Goal: Task Accomplishment & Management: Use online tool/utility

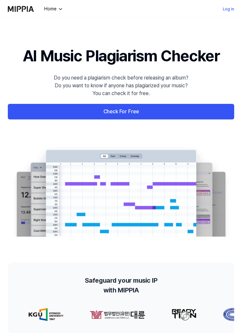
click at [167, 112] on link "Check For Free" at bounding box center [121, 112] width 226 height 16
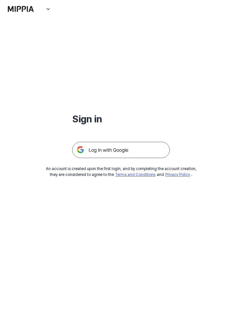
click at [139, 112] on h1 "Sign in" at bounding box center [120, 119] width 97 height 15
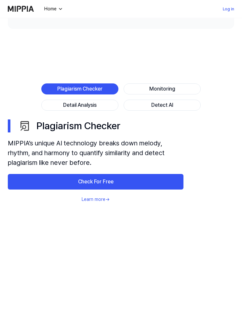
scroll to position [305, 0]
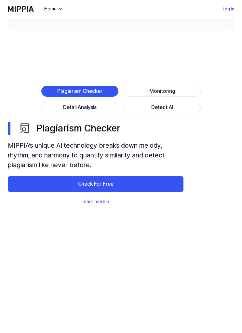
click at [108, 92] on div "Plagiarism Checker" at bounding box center [79, 91] width 77 height 11
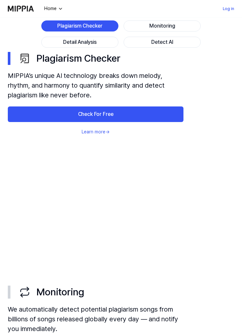
scroll to position [373, 0]
click at [141, 117] on link "Check For Free" at bounding box center [95, 115] width 175 height 16
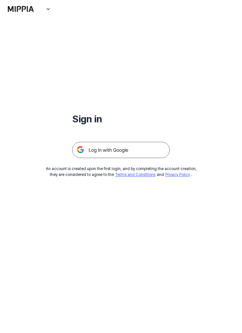
click at [141, 148] on img at bounding box center [120, 150] width 97 height 16
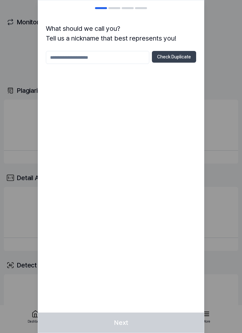
click at [129, 61] on input "text" at bounding box center [97, 57] width 103 height 13
type input "******"
click at [184, 57] on button "Check Duplicate" at bounding box center [174, 57] width 44 height 12
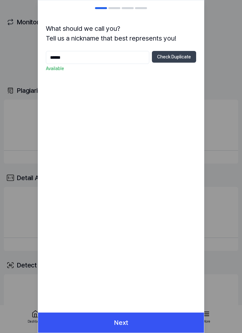
click at [147, 316] on button "Next" at bounding box center [121, 323] width 166 height 20
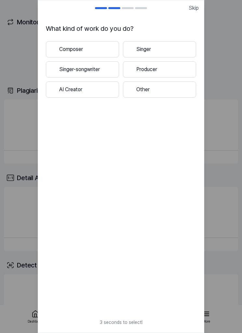
click at [109, 89] on button "AI Creator" at bounding box center [82, 90] width 73 height 16
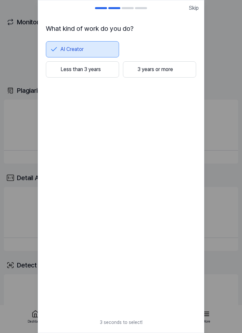
click at [108, 71] on button "Less than 3 years" at bounding box center [82, 69] width 73 height 16
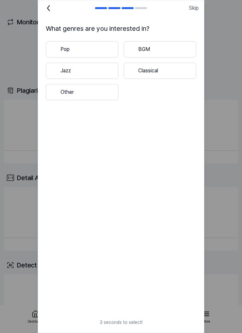
click at [108, 50] on button "Pop" at bounding box center [82, 49] width 72 height 16
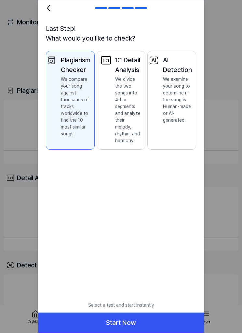
click at [184, 128] on button "AI Detection We examine your song to determine if the song is Human-made or AI-…" at bounding box center [171, 100] width 49 height 99
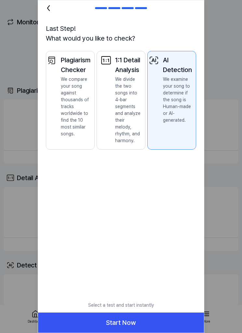
click at [104, 8] on div at bounding box center [101, 8] width 12 height 2
click at [52, 5] on icon at bounding box center [48, 8] width 10 height 10
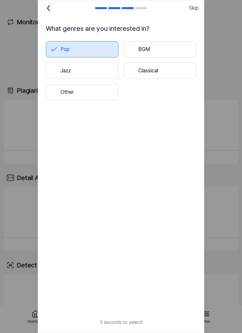
click at [55, 7] on h2 at bounding box center [121, 8] width 166 height 16
click at [52, 8] on icon at bounding box center [48, 8] width 10 height 10
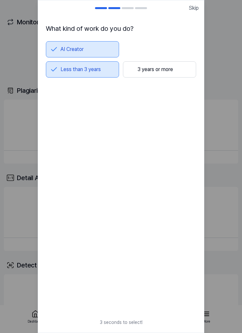
click at [54, 7] on h2 at bounding box center [121, 8] width 166 height 16
click at [101, 7] on h2 at bounding box center [121, 8] width 166 height 16
click at [117, 11] on h2 at bounding box center [121, 8] width 166 height 16
click at [190, 10] on span "Skip" at bounding box center [193, 8] width 10 height 8
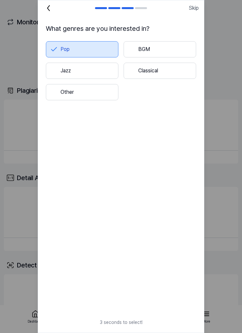
click at [50, 11] on icon at bounding box center [48, 8] width 10 height 10
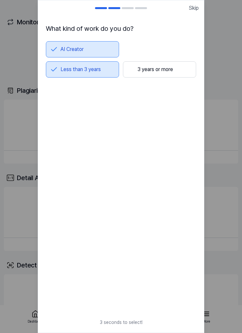
click at [49, 9] on div at bounding box center [48, 8] width 10 height 8
click at [109, 45] on button "AI Creator" at bounding box center [82, 49] width 73 height 16
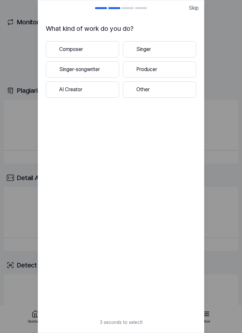
click at [173, 70] on button "Producer" at bounding box center [159, 69] width 73 height 16
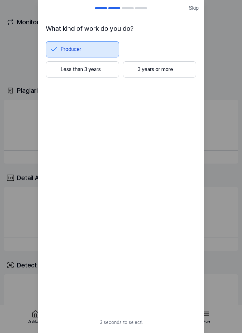
click at [103, 69] on button "Less than 3 years" at bounding box center [82, 69] width 73 height 16
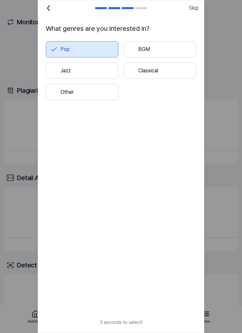
click at [107, 72] on button "Jazz" at bounding box center [82, 71] width 72 height 16
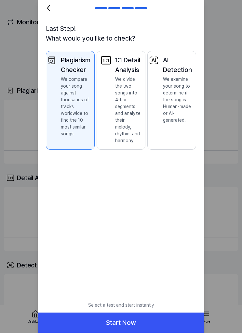
click at [52, 11] on icon at bounding box center [48, 8] width 10 height 10
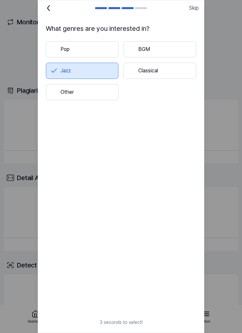
click at [101, 46] on button "Pop" at bounding box center [82, 49] width 72 height 16
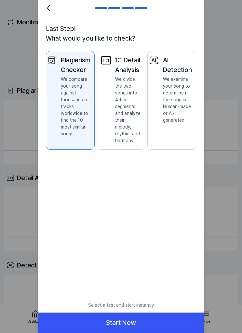
click at [180, 137] on button "AI Detection We examine your song to determine if the song is Human-made or AI-…" at bounding box center [171, 100] width 49 height 99
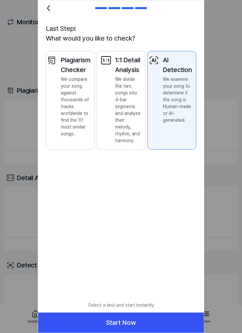
click at [81, 133] on p "We compare your song against thousands of tracks worldwide to find the 10 most …" at bounding box center [76, 106] width 30 height 61
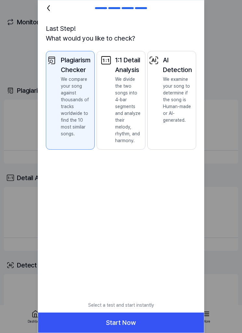
click at [172, 147] on button "AI Detection We examine your song to determine if the song is Human-made or AI-…" at bounding box center [171, 100] width 49 height 99
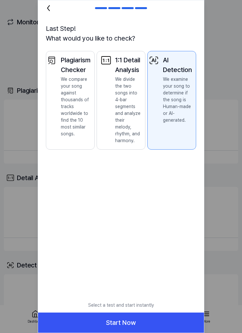
click at [154, 319] on button "Start Now" at bounding box center [121, 323] width 166 height 20
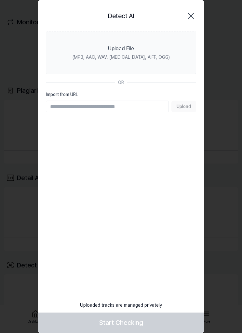
click at [141, 51] on label "Upload File (MP3, AAC, WAV, [MEDICAL_DATA], AIFF, OGG)" at bounding box center [121, 53] width 150 height 43
click at [0, 0] on input "Upload File (MP3, AAC, WAV, [MEDICAL_DATA], AIFF, OGG)" at bounding box center [0, 0] width 0 height 0
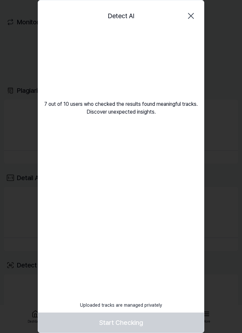
click at [124, 67] on video at bounding box center [121, 63] width 62 height 62
click at [145, 319] on footer "Uploaded tracks are managed privately Start Checking" at bounding box center [121, 315] width 166 height 35
click at [144, 320] on footer "Uploaded tracks are managed privately Start Checking" at bounding box center [121, 315] width 166 height 35
click at [143, 320] on footer "Uploaded tracks are managed privately Start Checking" at bounding box center [121, 315] width 166 height 35
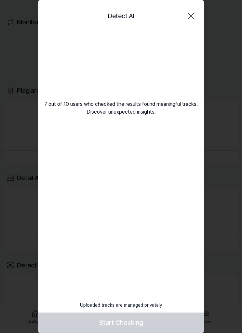
click at [143, 319] on footer "Uploaded tracks are managed privately Start Checking" at bounding box center [121, 315] width 166 height 35
click at [142, 324] on footer "Uploaded tracks are managed privately Start Checking" at bounding box center [121, 315] width 166 height 35
click at [174, 127] on div "Detect AI Close 7 out of 10 users who checked the results found meaningful trac…" at bounding box center [121, 166] width 166 height 333
click at [137, 59] on video at bounding box center [121, 63] width 62 height 62
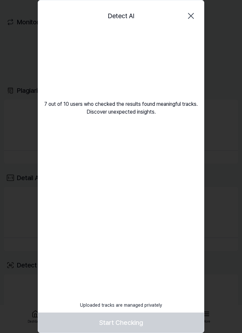
click at [134, 67] on video at bounding box center [121, 63] width 62 height 62
click at [193, 13] on icon "button" at bounding box center [190, 16] width 10 height 10
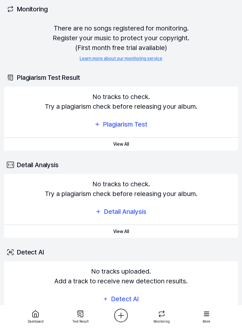
scroll to position [15, 0]
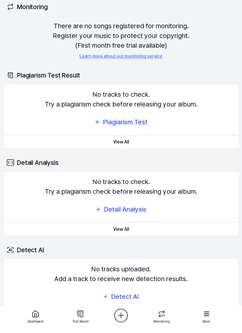
click at [144, 121] on div "Plagiarism Test" at bounding box center [124, 122] width 45 height 10
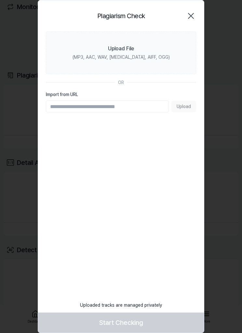
click at [134, 53] on label "Upload File (MP3, AAC, WAV, [MEDICAL_DATA], AIFF, OGG)" at bounding box center [121, 53] width 150 height 43
click at [0, 0] on input "Upload File (MP3, AAC, WAV, [MEDICAL_DATA], AIFF, OGG)" at bounding box center [0, 0] width 0 height 0
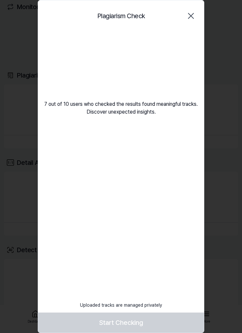
click at [161, 243] on div "Plagiarism Check Close 7 out of 10 users who checked the results found meaningf…" at bounding box center [121, 166] width 166 height 333
click at [174, 288] on div "Plagiarism Check Close 7 out of 10 users who checked the results found meaningf…" at bounding box center [121, 166] width 166 height 333
click at [133, 320] on footer "Uploaded tracks are managed privately Start Checking" at bounding box center [121, 315] width 166 height 35
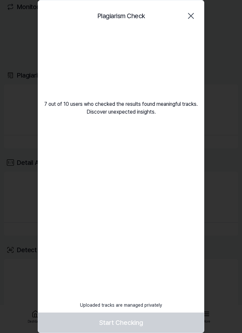
click at [135, 319] on footer "Uploaded tracks are managed privately Start Checking" at bounding box center [121, 315] width 166 height 35
click at [170, 263] on div "Plagiarism Check Close 7 out of 10 users who checked the results found meaningf…" at bounding box center [121, 166] width 166 height 333
click at [134, 60] on video at bounding box center [121, 63] width 62 height 62
click at [130, 60] on video at bounding box center [121, 63] width 62 height 62
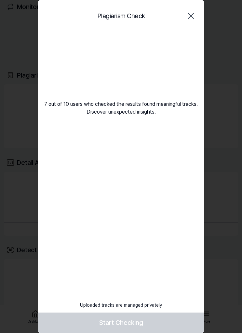
click at [130, 59] on video at bounding box center [121, 63] width 62 height 62
click at [132, 62] on video at bounding box center [121, 63] width 62 height 62
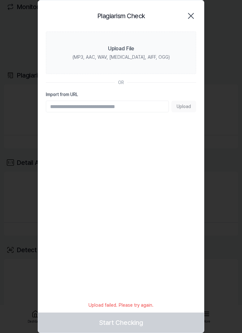
click at [143, 53] on label "Upload File (MP3, AAC, WAV, [MEDICAL_DATA], AIFF, OGG)" at bounding box center [121, 53] width 150 height 43
click at [0, 0] on input "Upload File (MP3, AAC, WAV, [MEDICAL_DATA], AIFF, OGG)" at bounding box center [0, 0] width 0 height 0
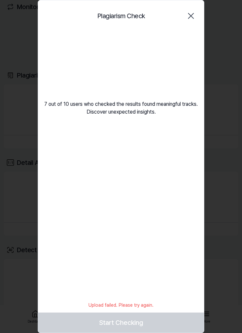
click at [195, 13] on icon "button" at bounding box center [190, 16] width 10 height 10
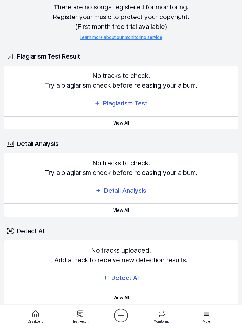
scroll to position [36, 0]
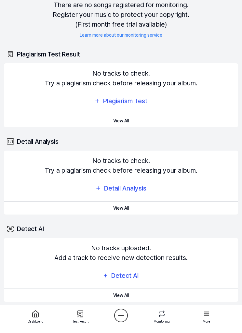
click at [133, 275] on div "Detect AI" at bounding box center [124, 276] width 29 height 10
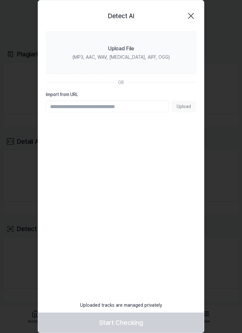
click at [131, 50] on div "Upload File" at bounding box center [121, 49] width 26 height 8
click at [0, 0] on input "Upload File (MP3, AAC, WAV, [MEDICAL_DATA], AIFF, OGG)" at bounding box center [0, 0] width 0 height 0
click at [192, 16] on icon "button" at bounding box center [190, 16] width 10 height 10
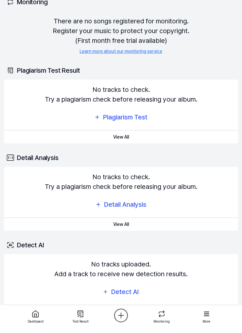
scroll to position [0, 0]
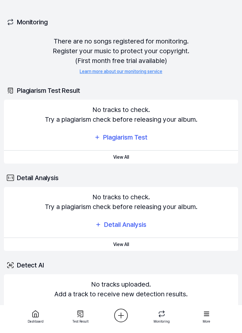
click at [137, 139] on div "Plagiarism Test" at bounding box center [124, 137] width 45 height 10
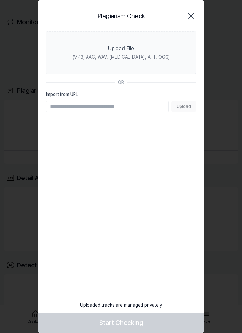
click at [133, 51] on div "Upload File" at bounding box center [121, 49] width 26 height 8
click at [0, 0] on input "Upload File (MP3, AAC, WAV, [MEDICAL_DATA], AIFF, OGG)" at bounding box center [0, 0] width 0 height 0
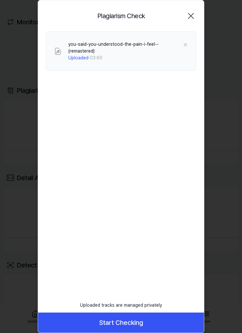
click at [146, 321] on button "Start Checking" at bounding box center [121, 323] width 166 height 20
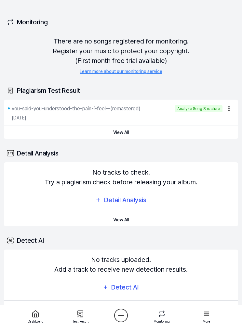
click at [131, 134] on button "View All" at bounding box center [121, 132] width 234 height 13
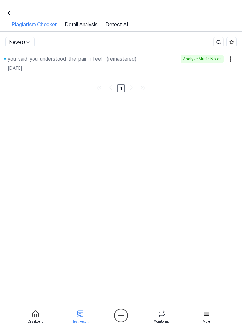
click at [164, 61] on div "you-said-you-understood-the-pain-i-feel--(remastered)" at bounding box center [93, 59] width 170 height 8
click at [213, 135] on html "Dashboard Pricing Update Contact Felugi Dashboard Plagiarism Checker Detail Ana…" at bounding box center [121, 166] width 242 height 333
click at [211, 59] on div "Analyze Music Notes" at bounding box center [201, 59] width 43 height 7
click at [120, 60] on div "you-said-you-understood-the-pain-i-feel--(remastered)" at bounding box center [72, 59] width 129 height 8
click at [92, 26] on link "Detail Analysis" at bounding box center [81, 26] width 41 height 11
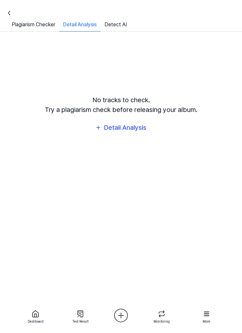
click at [45, 26] on link "Plagiarism Checker" at bounding box center [33, 26] width 51 height 11
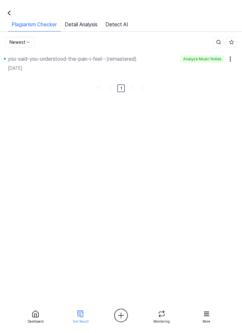
click at [126, 23] on link "Detect AI" at bounding box center [116, 26] width 30 height 11
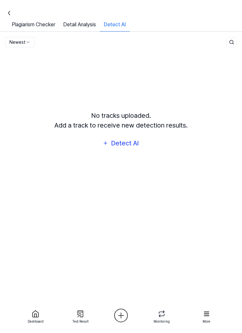
click at [46, 24] on link "Plagiarism Checker" at bounding box center [33, 26] width 51 height 11
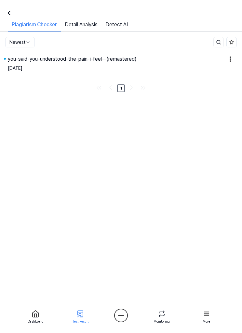
click at [172, 62] on div "you-said-you-understood-the-pain-i-feel--(remastered)" at bounding box center [116, 59] width 216 height 8
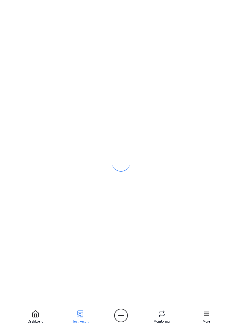
click at [181, 65] on div at bounding box center [121, 157] width 242 height 315
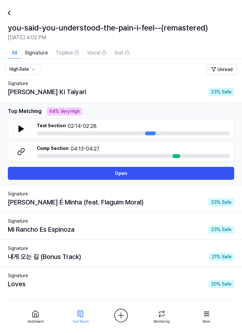
click at [156, 174] on button "Open" at bounding box center [121, 173] width 226 height 13
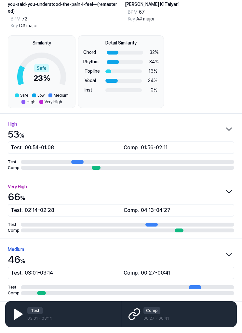
scroll to position [47, 0]
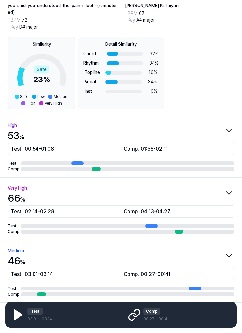
click at [17, 320] on icon at bounding box center [17, 315] width 7 height 10
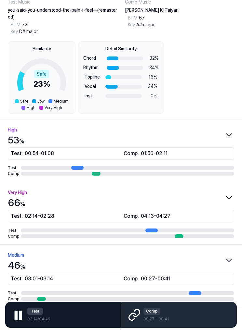
scroll to position [48, 0]
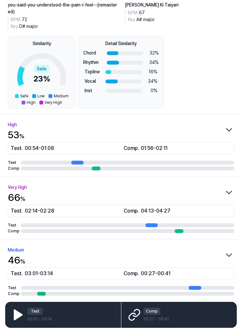
click at [178, 328] on div "Comp 00:27 - 00:41" at bounding box center [179, 315] width 116 height 26
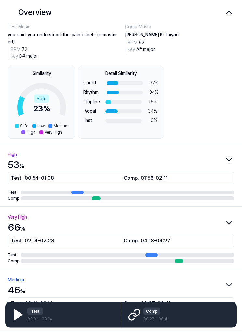
scroll to position [0, 0]
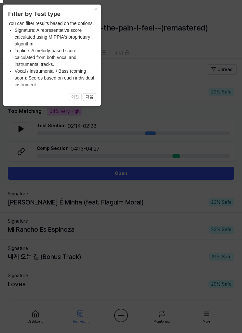
click at [95, 9] on button "×" at bounding box center [95, 9] width 10 height 9
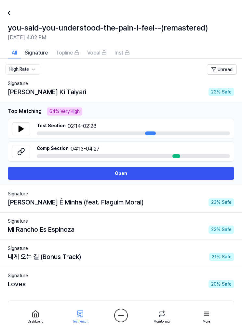
click at [20, 129] on icon at bounding box center [21, 129] width 5 height 6
click at [24, 127] on icon at bounding box center [21, 129] width 8 height 8
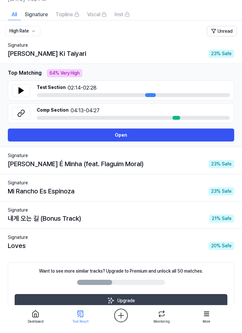
scroll to position [51, 0]
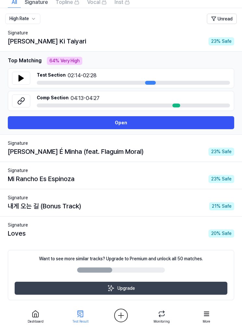
click at [125, 311] on link "2" at bounding box center [125, 313] width 8 height 8
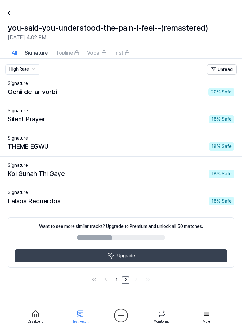
scroll to position [21, 0]
click at [115, 276] on link "1" at bounding box center [116, 280] width 8 height 8
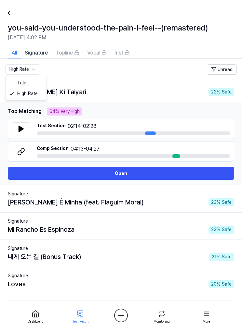
click at [36, 70] on html "Dashboard Pricing Update Contact 1 Felugi Dashboard Plagiarism Checker Detail A…" at bounding box center [121, 166] width 242 height 333
click at [120, 73] on html "Dashboard Pricing Update Contact 1 Felugi Dashboard Plagiarism Checker Detail A…" at bounding box center [121, 166] width 242 height 333
click at [24, 126] on icon at bounding box center [21, 129] width 8 height 8
click at [80, 52] on button "Topline" at bounding box center [68, 53] width 32 height 12
click at [102, 55] on icon at bounding box center [103, 52] width 5 height 5
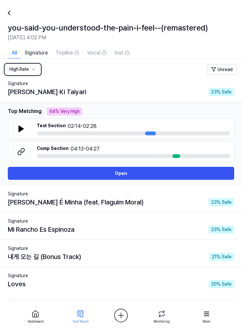
click at [125, 50] on icon at bounding box center [126, 52] width 5 height 5
click at [102, 53] on icon at bounding box center [103, 52] width 5 height 5
click at [103, 51] on icon at bounding box center [103, 52] width 5 height 5
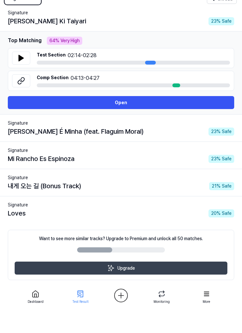
scroll to position [51, 0]
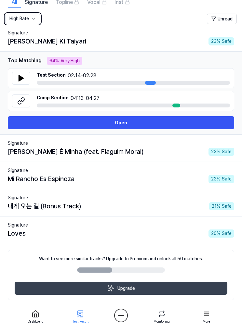
click at [137, 288] on button "Upgrade" at bounding box center [121, 288] width 212 height 13
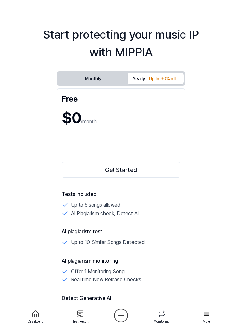
click at [108, 75] on button "Monthly" at bounding box center [92, 79] width 69 height 12
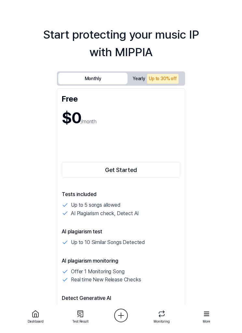
click at [169, 81] on div "Up to 30% off" at bounding box center [163, 79] width 32 height 10
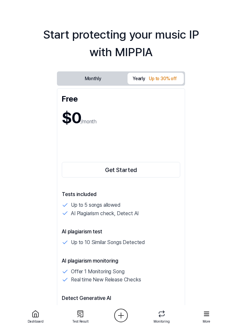
click at [108, 79] on button "Monthly" at bounding box center [92, 79] width 69 height 12
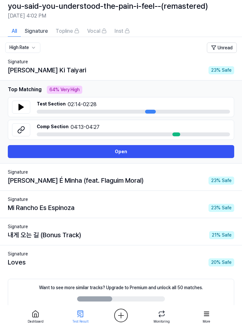
scroll to position [22, 0]
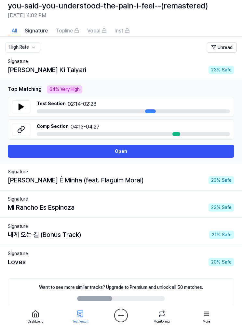
click at [22, 108] on icon at bounding box center [21, 107] width 5 height 6
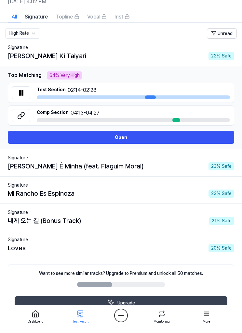
scroll to position [0, 0]
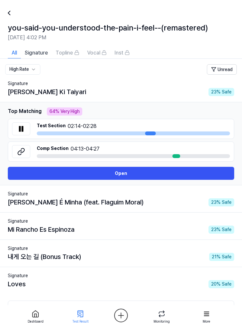
click at [97, 52] on span "Vocal" at bounding box center [93, 53] width 13 height 8
click at [102, 52] on icon at bounding box center [103, 52] width 5 height 5
click at [100, 57] on button "Vocal" at bounding box center [96, 53] width 27 height 12
click at [13, 14] on div at bounding box center [13, 13] width 16 height 16
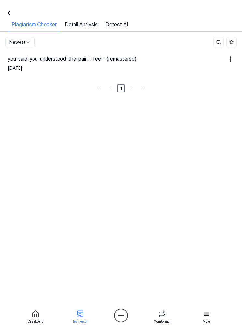
click at [125, 26] on link "Detect AI" at bounding box center [116, 26] width 30 height 11
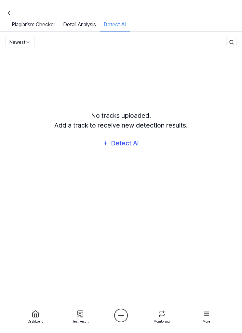
click at [88, 28] on link "Detail Analysis" at bounding box center [79, 26] width 41 height 11
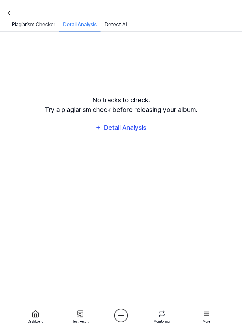
click at [125, 24] on link "Detect AI" at bounding box center [115, 26] width 30 height 11
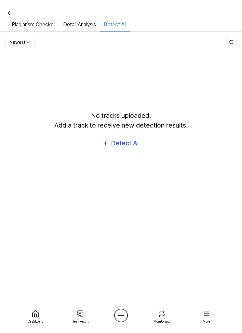
click at [31, 44] on html "Dashboard Pricing Update Contact 1 Felugi Dashboard Plagiarism Checker Detail A…" at bounding box center [121, 166] width 242 height 333
click at [132, 50] on html "Dashboard Pricing Update Contact 1 Felugi Dashboard Plagiarism Checker Detail A…" at bounding box center [121, 166] width 242 height 333
click at [135, 148] on div "Detect AI" at bounding box center [124, 143] width 29 height 10
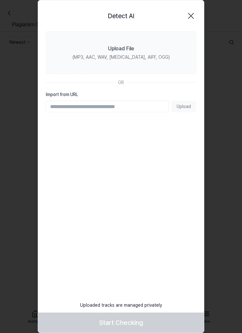
click at [133, 49] on div "Upload File" at bounding box center [121, 49] width 26 height 8
click at [0, 0] on input "Upload File (MP3, AAC, WAV, [MEDICAL_DATA], AIFF, OGG)" at bounding box center [0, 0] width 0 height 0
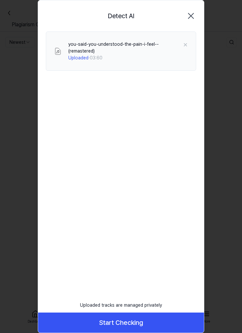
click at [152, 319] on button "Start Checking" at bounding box center [121, 323] width 166 height 20
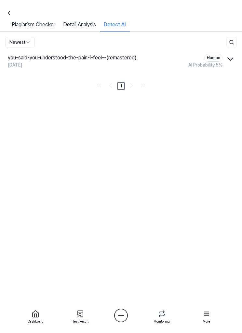
click at [228, 60] on icon "button" at bounding box center [230, 59] width 10 height 10
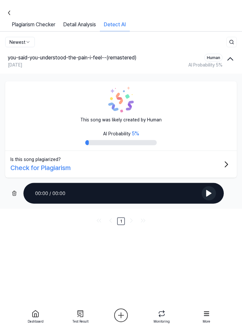
scroll to position [21, 0]
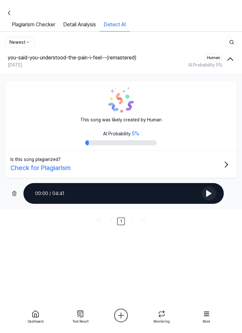
click at [208, 191] on icon at bounding box center [208, 194] width 5 height 6
click at [45, 21] on link "Plagiarism Checker" at bounding box center [33, 26] width 51 height 11
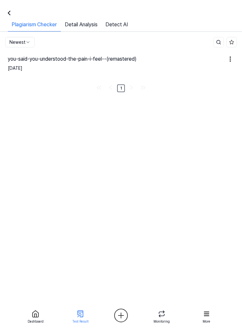
click at [122, 22] on link "Detect AI" at bounding box center [116, 26] width 30 height 11
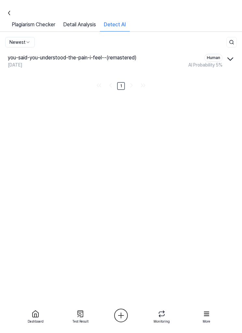
click at [229, 59] on icon "button" at bounding box center [230, 59] width 10 height 10
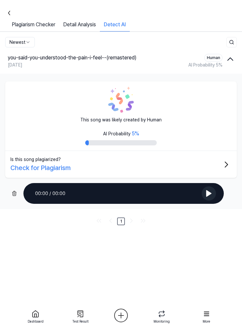
scroll to position [21, 0]
click at [229, 54] on icon "button" at bounding box center [230, 59] width 10 height 10
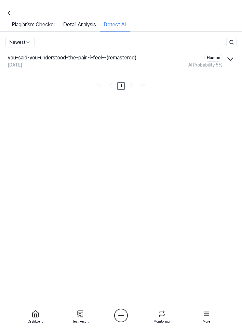
click at [229, 54] on icon "button" at bounding box center [230, 59] width 10 height 10
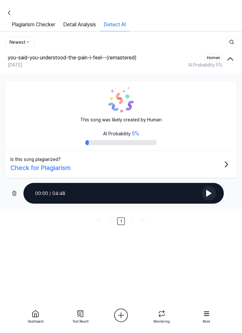
scroll to position [0, 0]
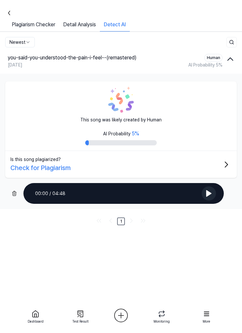
click at [91, 27] on link "Detail Analysis" at bounding box center [79, 26] width 41 height 11
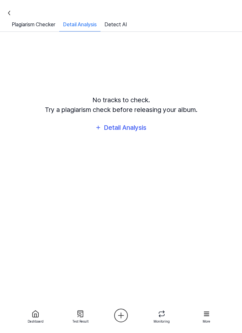
click at [138, 133] on div "Detail Analysis" at bounding box center [125, 127] width 44 height 10
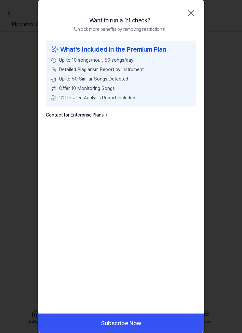
click at [192, 14] on icon "button" at bounding box center [190, 13] width 5 height 5
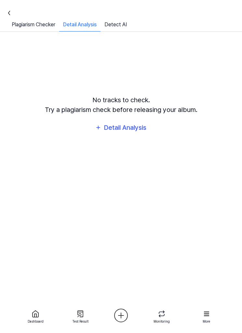
click at [127, 27] on link "Detect AI" at bounding box center [115, 26] width 30 height 11
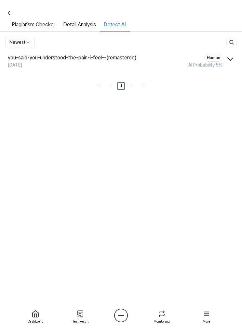
click at [230, 60] on icon "button" at bounding box center [229, 59] width 5 height 3
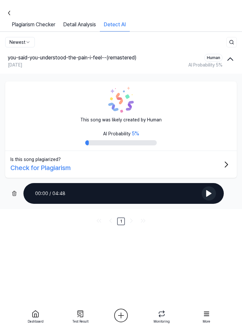
click at [29, 41] on html "Dashboard Pricing Update Contact 1 Felugi Dashboard Plagiarism Checker Detail A…" at bounding box center [121, 166] width 242 height 333
click at [74, 40] on html "Dashboard Pricing Update Contact 1 Felugi Dashboard Plagiarism Checker Detail A…" at bounding box center [121, 166] width 242 height 333
click at [47, 25] on link "Plagiarism Checker" at bounding box center [33, 26] width 51 height 11
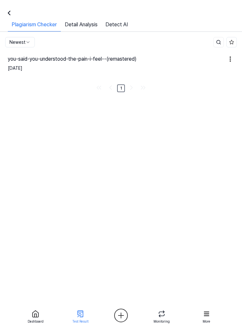
click at [156, 61] on div "you-said-you-understood-the-pain-i-feel--(remastered)" at bounding box center [116, 59] width 216 height 8
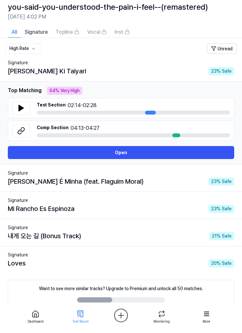
scroll to position [51, 0]
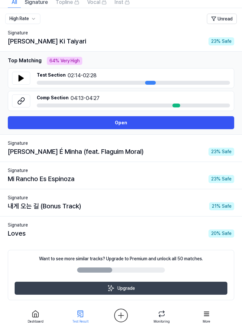
click at [200, 155] on div "[PERSON_NAME] É Minha (feat. Flaguim Moral) 23 % Safe" at bounding box center [121, 152] width 226 height 10
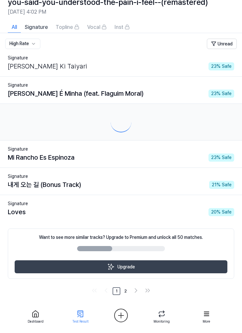
scroll to position [4, 0]
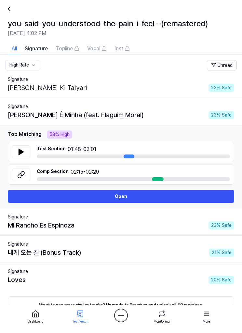
click at [25, 152] on button at bounding box center [21, 152] width 18 height 13
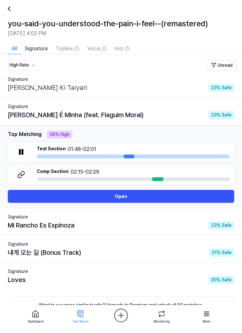
click at [171, 225] on div "Mi Rancho [PERSON_NAME] 23 % Safe" at bounding box center [121, 226] width 226 height 10
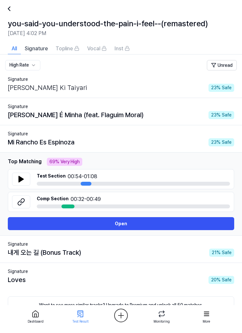
click at [20, 180] on icon at bounding box center [21, 179] width 5 height 6
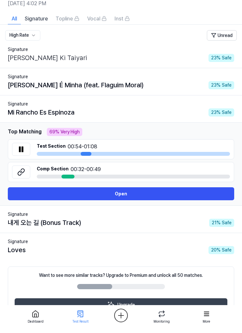
scroll to position [35, 0]
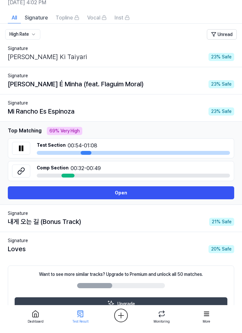
click at [183, 219] on div "내게 오는 길 (Bonus Track) 21 % Safe" at bounding box center [121, 222] width 226 height 10
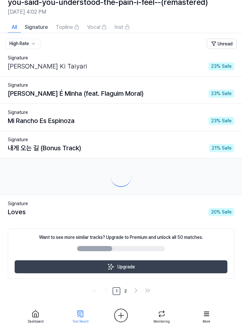
scroll to position [4, 0]
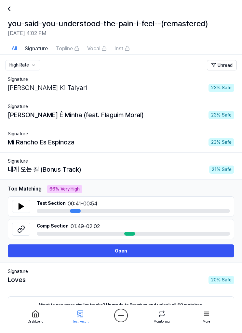
click at [22, 207] on icon at bounding box center [21, 207] width 5 height 6
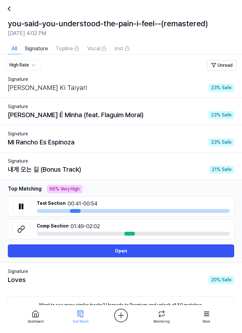
click at [21, 210] on icon at bounding box center [21, 207] width 8 height 8
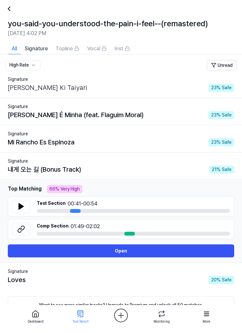
click at [196, 189] on div "Top Matching Section Similarity 66 % 66 % Very High" at bounding box center [121, 189] width 226 height 8
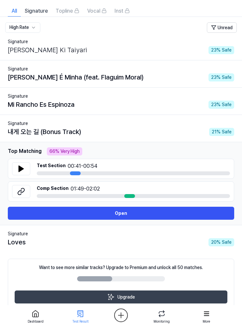
scroll to position [51, 0]
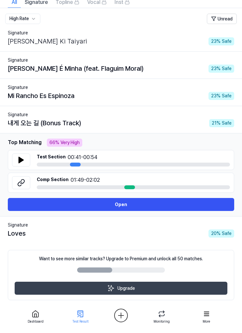
click at [199, 143] on div "Top Matching Section Similarity 66 % 66 % Very High" at bounding box center [121, 143] width 226 height 8
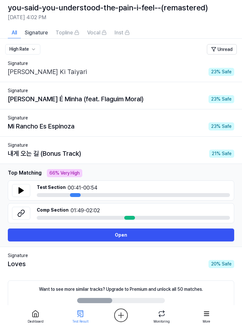
scroll to position [0, 0]
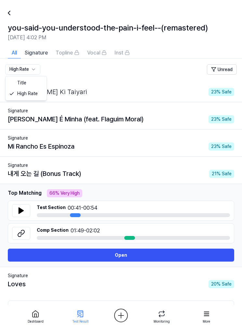
click at [33, 76] on div "Title High Rate" at bounding box center [26, 88] width 42 height 25
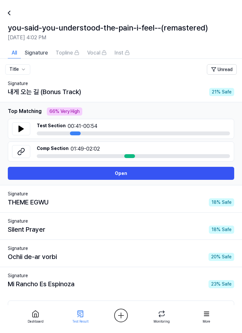
click at [24, 70] on html "Dashboard Pricing Update Contact 1 Felugi Dashboard Plagiarism Checker Detail A…" at bounding box center [121, 166] width 242 height 333
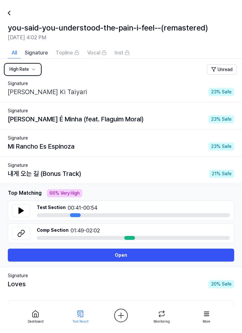
click at [220, 194] on div "Top Matching Section Similarity 66 % 66 % Very High" at bounding box center [121, 193] width 226 height 8
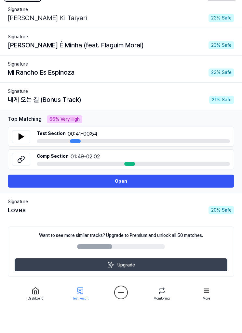
scroll to position [51, 0]
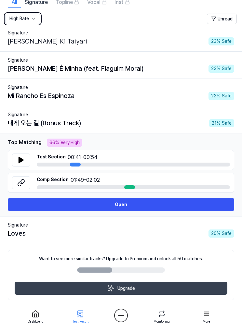
click at [178, 241] on td "Signature Loves 20 % Safe" at bounding box center [121, 230] width 242 height 27
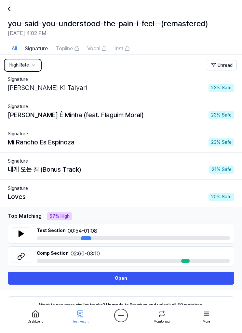
scroll to position [0, 0]
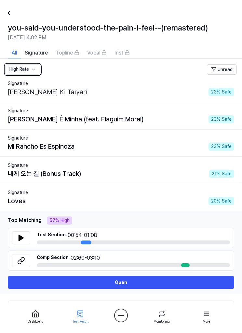
click at [218, 230] on div "Test Section 00:54 - 01:08" at bounding box center [121, 238] width 226 height 20
click at [35, 221] on div "Top Matching" at bounding box center [25, 221] width 34 height 8
click at [62, 223] on div "57 % High" at bounding box center [59, 221] width 25 height 8
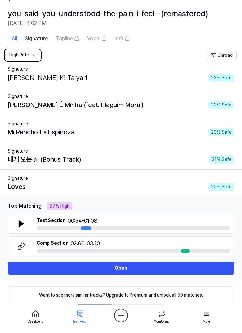
scroll to position [51, 0]
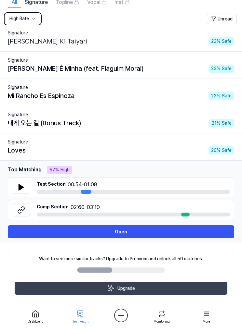
click at [178, 232] on button "Open" at bounding box center [121, 231] width 226 height 13
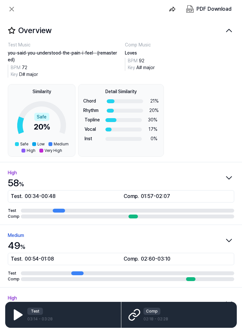
click at [14, 10] on icon at bounding box center [12, 9] width 8 height 8
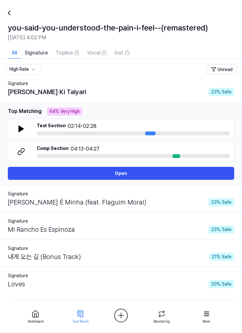
click at [13, 10] on div at bounding box center [13, 13] width 16 height 16
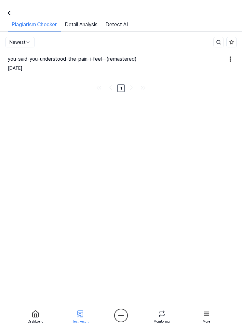
click at [122, 24] on link "Detect AI" at bounding box center [116, 26] width 30 height 11
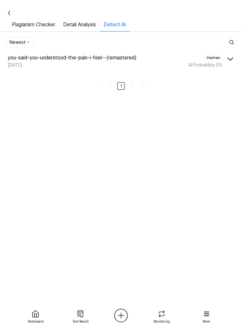
click at [228, 59] on icon "button" at bounding box center [229, 59] width 5 height 3
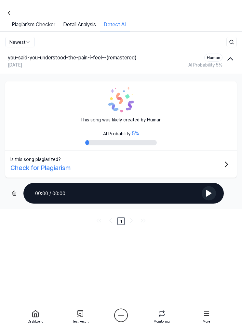
scroll to position [21, 0]
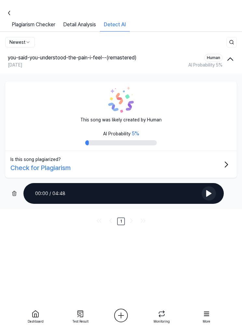
click at [229, 54] on icon "button" at bounding box center [230, 59] width 10 height 10
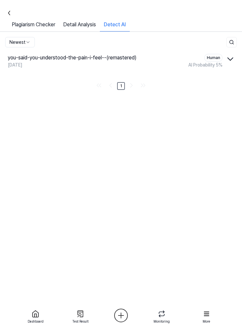
scroll to position [0, 0]
click at [229, 59] on icon "button" at bounding box center [229, 59] width 5 height 3
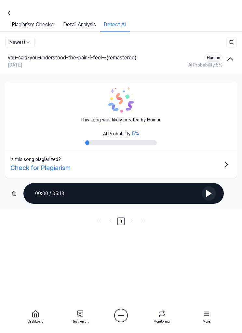
click at [211, 161] on button "Is this song plagiarized? Check for Plagiarism" at bounding box center [120, 164] width 231 height 27
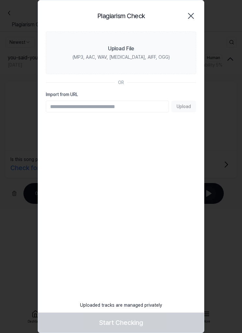
click at [193, 18] on icon "button" at bounding box center [190, 15] width 5 height 5
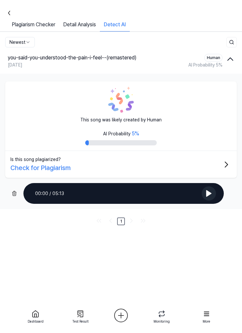
click at [229, 59] on icon "button" at bounding box center [229, 59] width 5 height 3
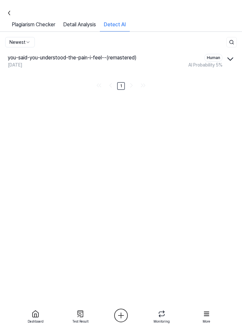
click at [228, 61] on icon "button" at bounding box center [230, 59] width 10 height 10
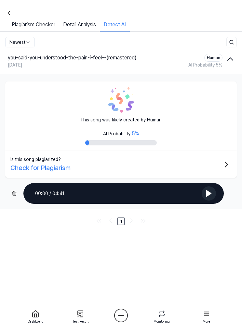
click at [44, 25] on link "Plagiarism Checker" at bounding box center [33, 26] width 51 height 11
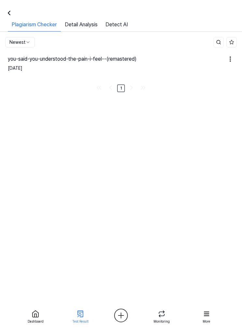
click at [180, 62] on div "you-said-you-understood-the-pain-i-feel--(remastered)" at bounding box center [116, 59] width 216 height 8
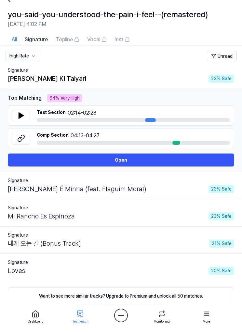
scroll to position [15, 0]
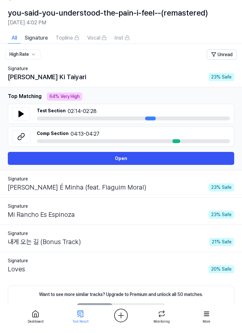
click at [19, 116] on icon at bounding box center [21, 114] width 5 height 6
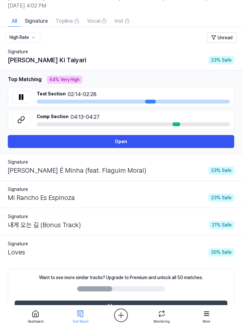
scroll to position [34, 0]
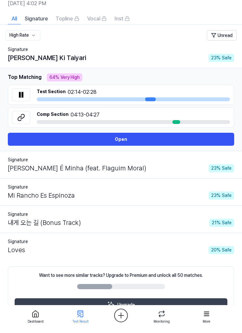
click at [161, 171] on div "[PERSON_NAME] É Minha (feat. Flaguim Moral) 23 % Safe" at bounding box center [121, 168] width 226 height 10
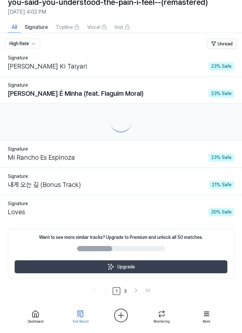
scroll to position [4, 0]
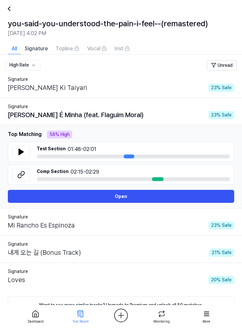
click at [23, 154] on icon at bounding box center [21, 152] width 8 height 8
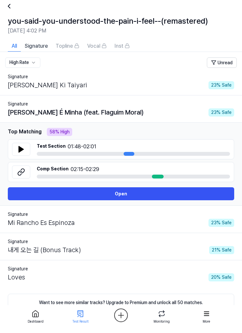
scroll to position [7, 0]
click at [175, 227] on div "Mi Rancho [PERSON_NAME] 23 % Safe" at bounding box center [121, 223] width 226 height 10
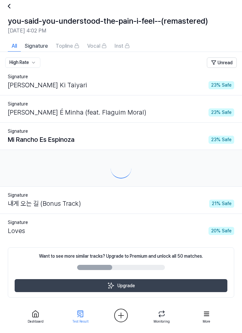
scroll to position [4, 0]
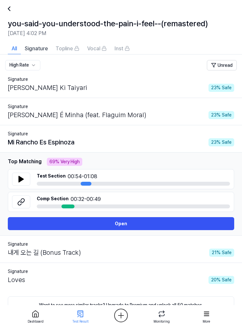
click at [22, 182] on icon at bounding box center [21, 179] width 8 height 8
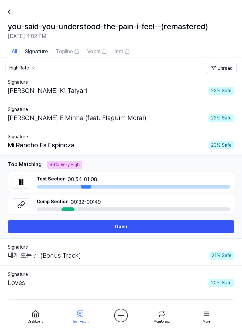
scroll to position [0, 0]
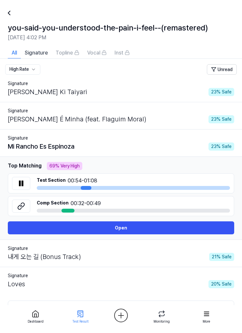
click at [13, 10] on icon at bounding box center [9, 13] width 8 height 8
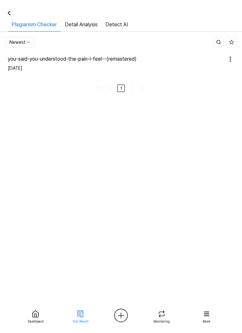
click at [93, 26] on link "Detail Analysis" at bounding box center [81, 26] width 41 height 11
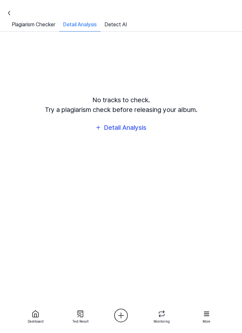
click at [120, 26] on link "Detect AI" at bounding box center [115, 26] width 30 height 11
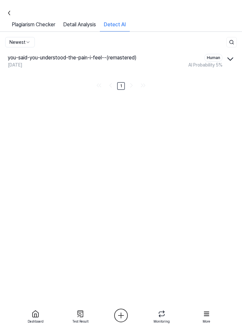
click at [44, 25] on link "Plagiarism Checker" at bounding box center [33, 26] width 51 height 11
